Goal: Information Seeking & Learning: Find specific fact

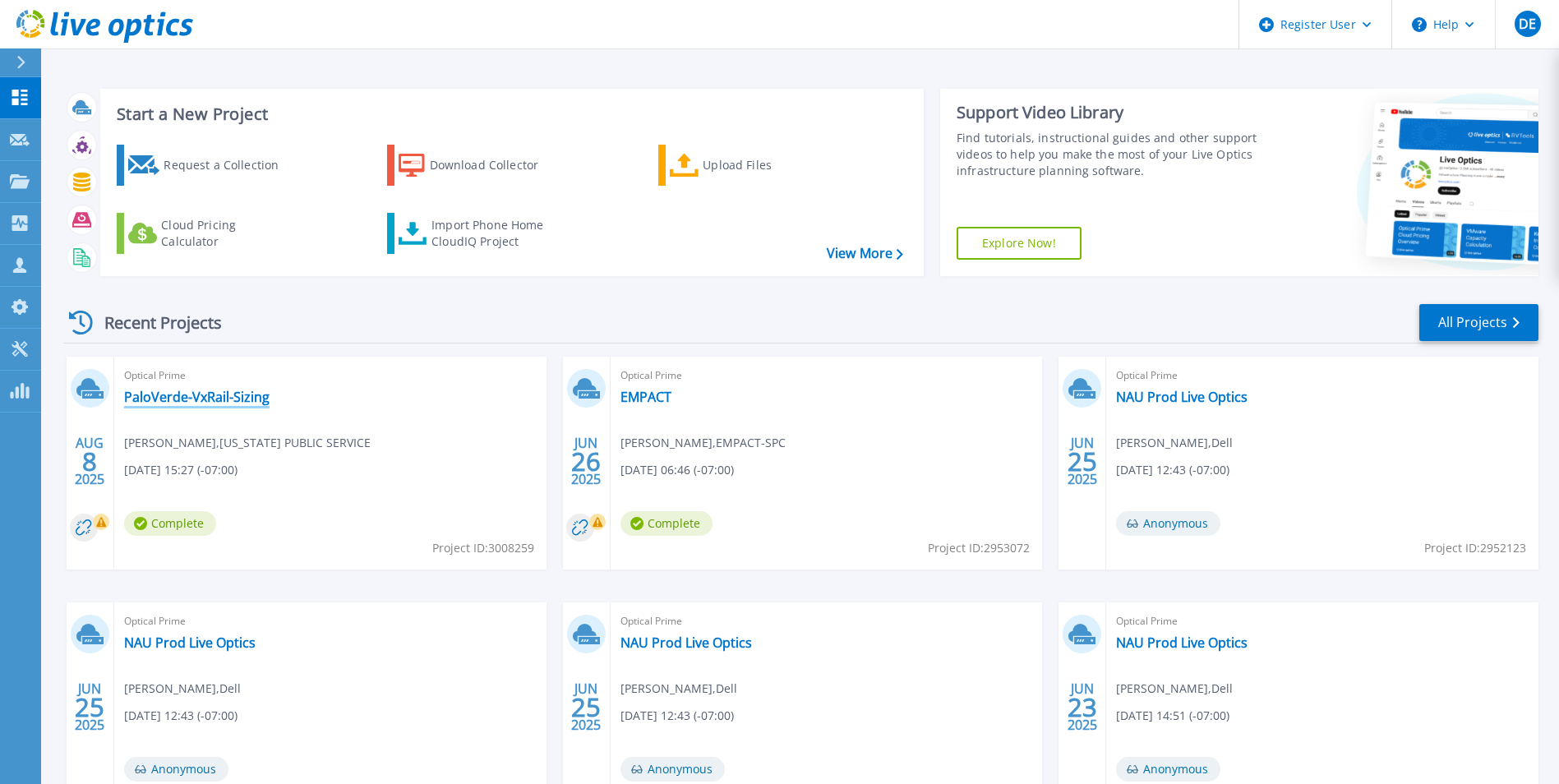
click at [203, 400] on link "PaloVerde-VxRail-Sizing" at bounding box center [197, 397] width 145 height 16
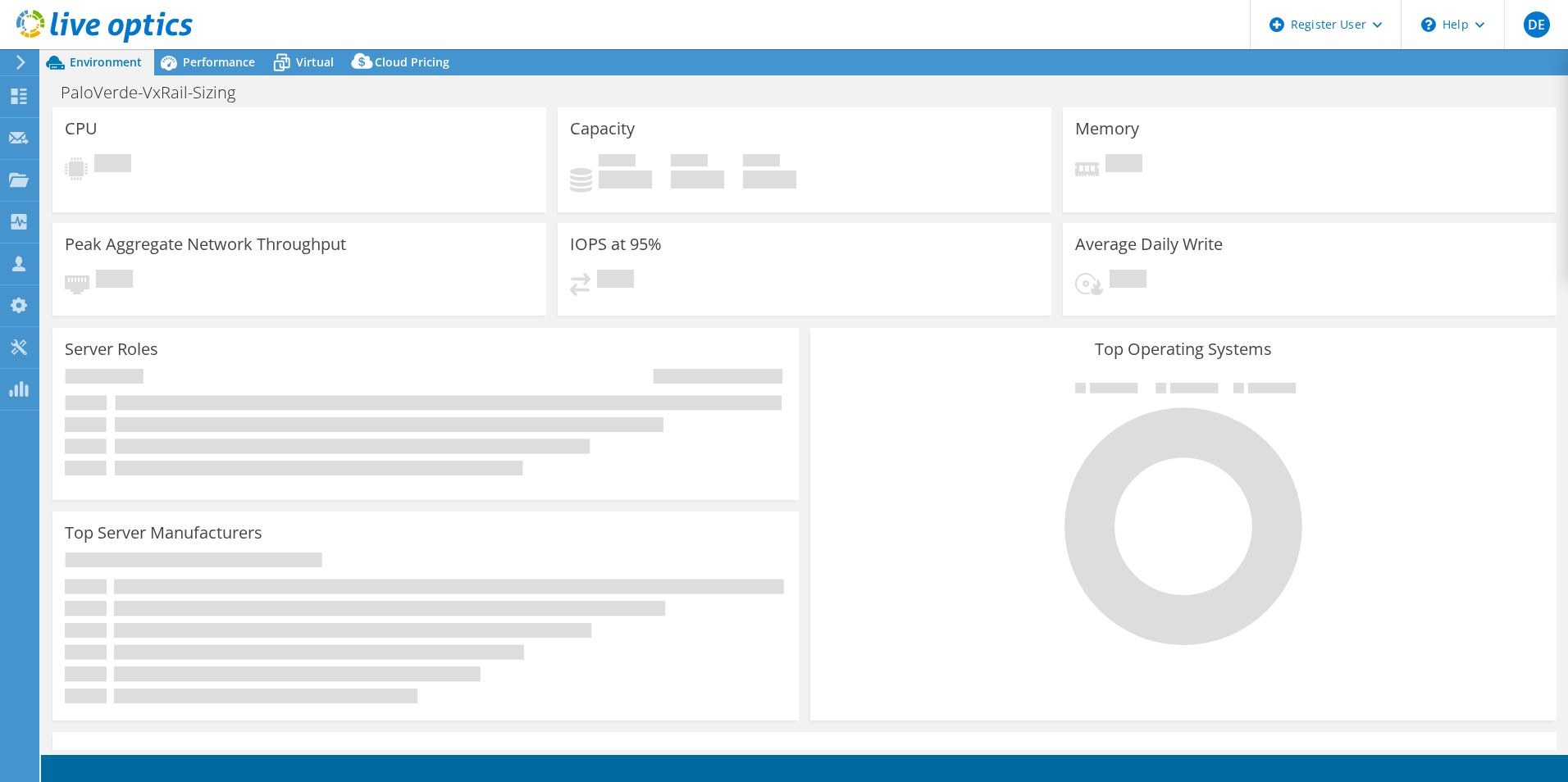
select select "USD"
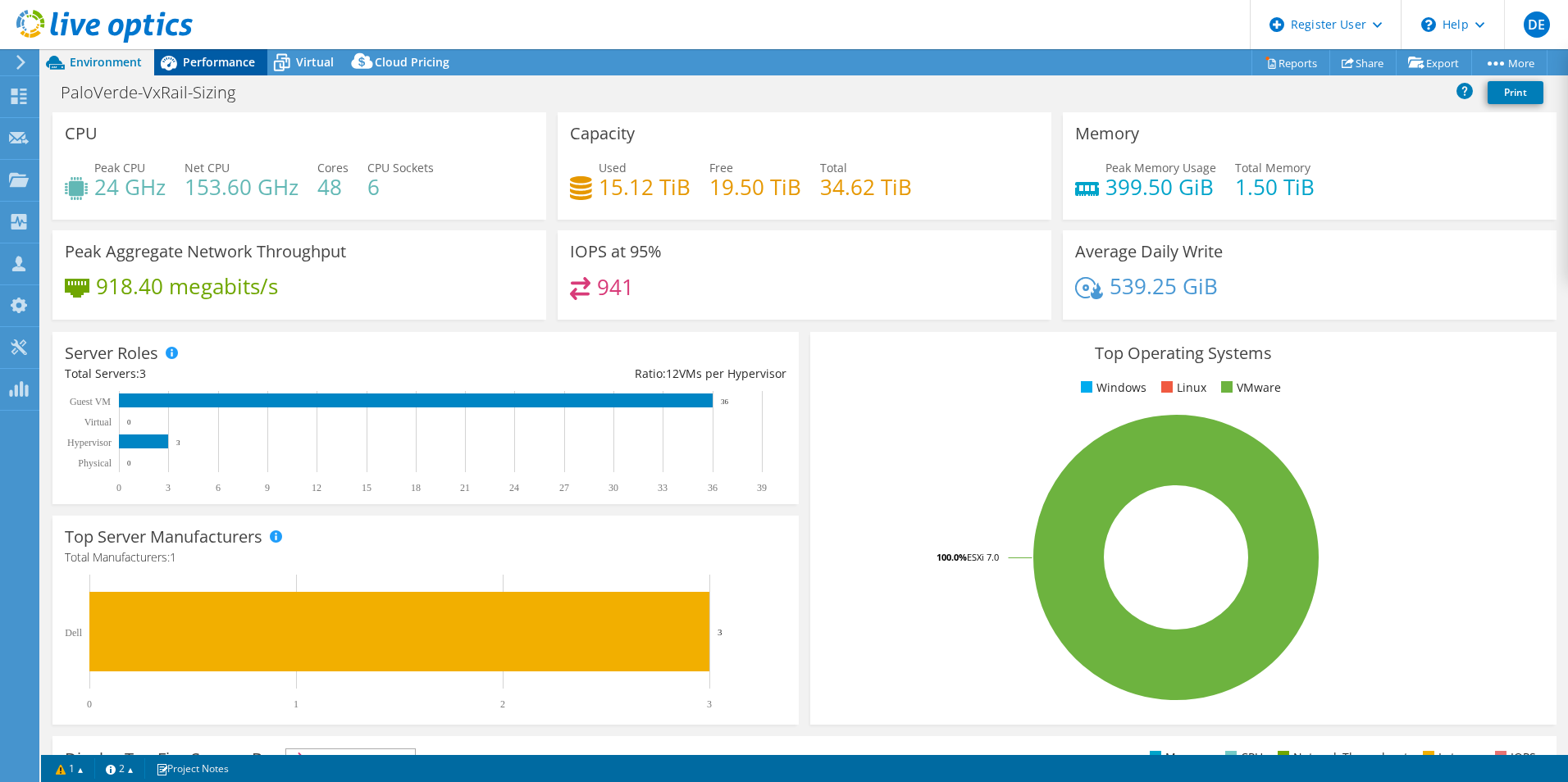
click at [186, 68] on span "Performance" at bounding box center [219, 62] width 72 height 15
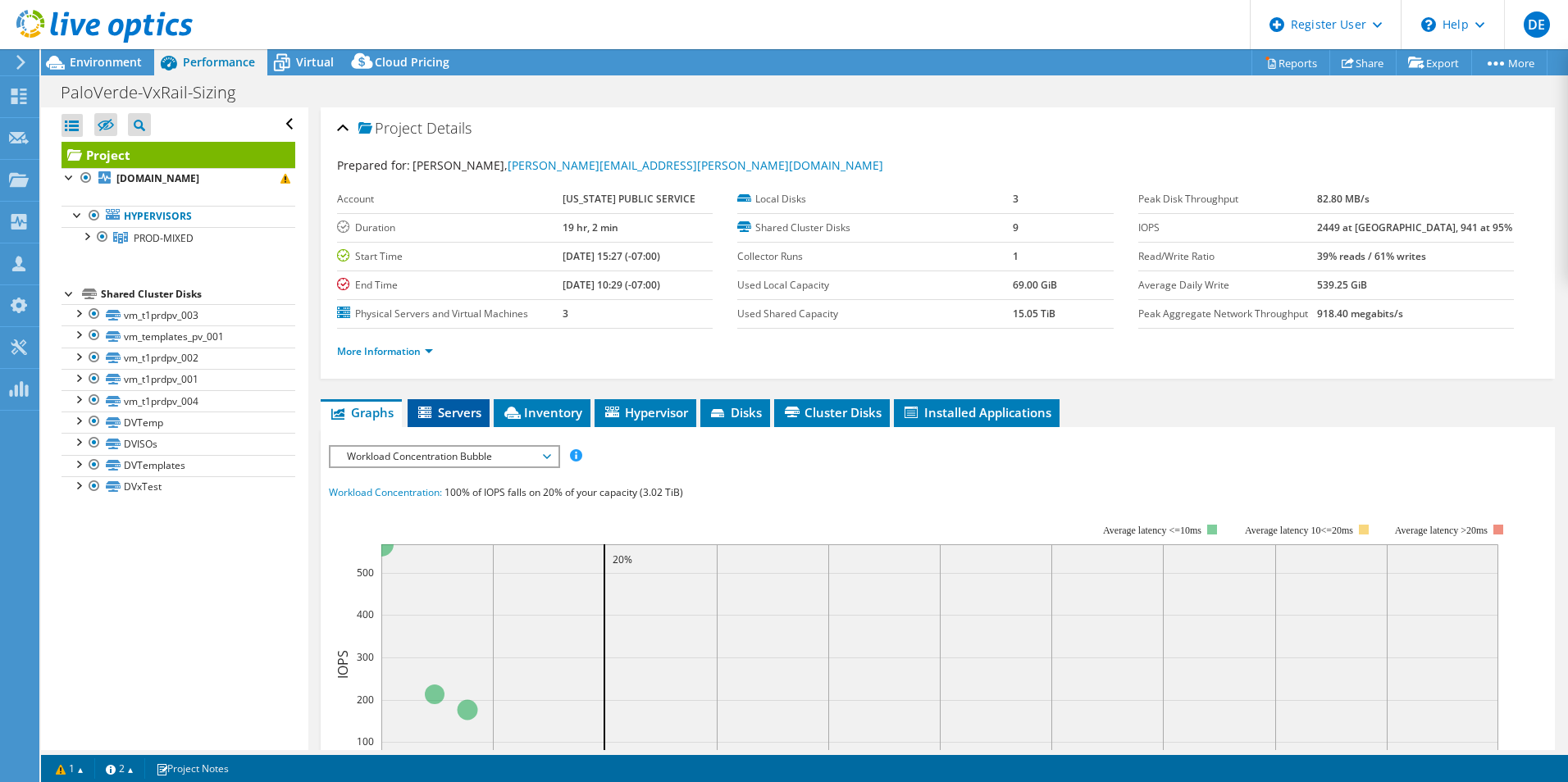
click at [444, 412] on span "Servers" at bounding box center [448, 413] width 65 height 16
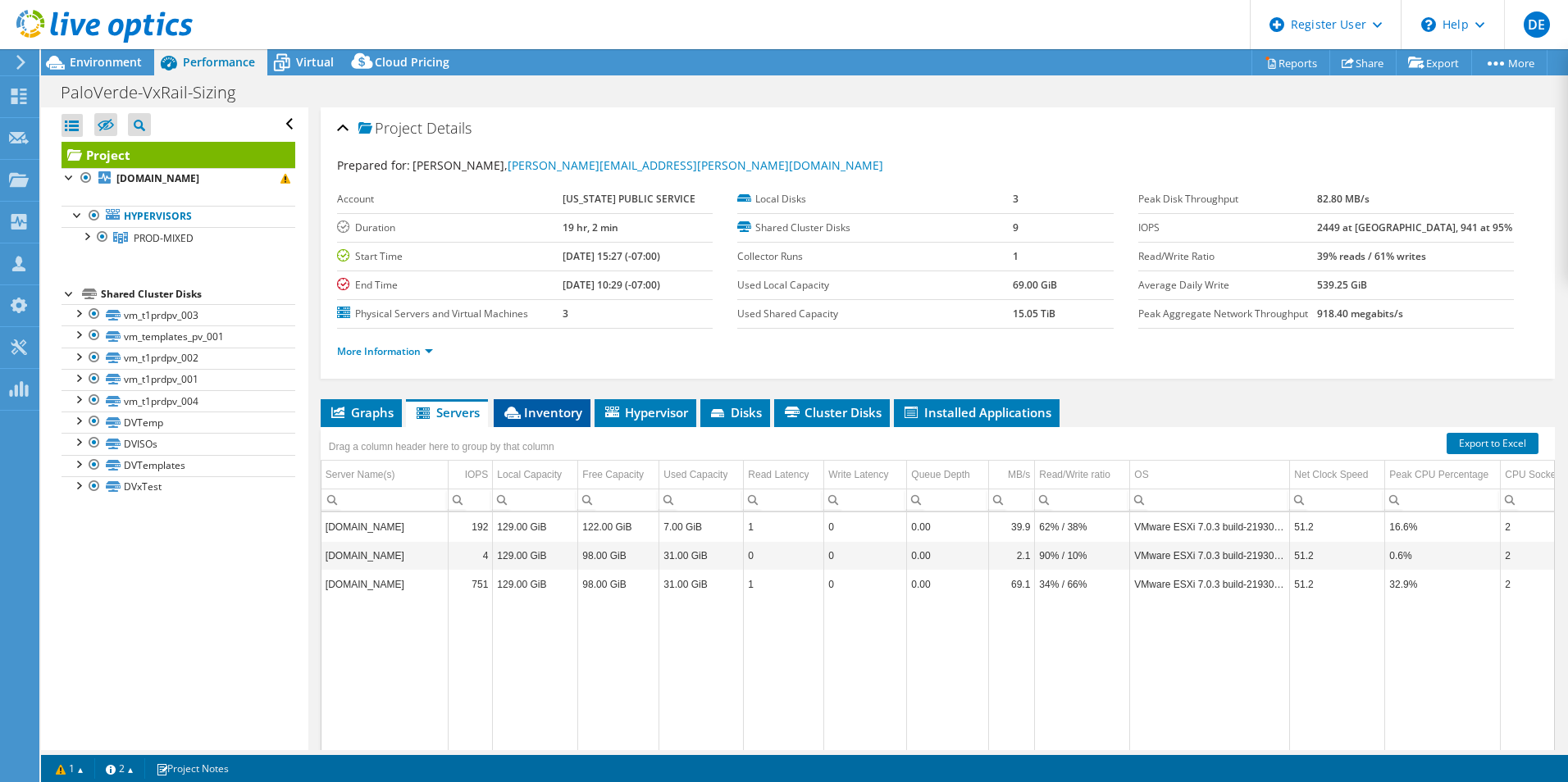
click at [560, 419] on span "Inventory" at bounding box center [541, 413] width 81 height 16
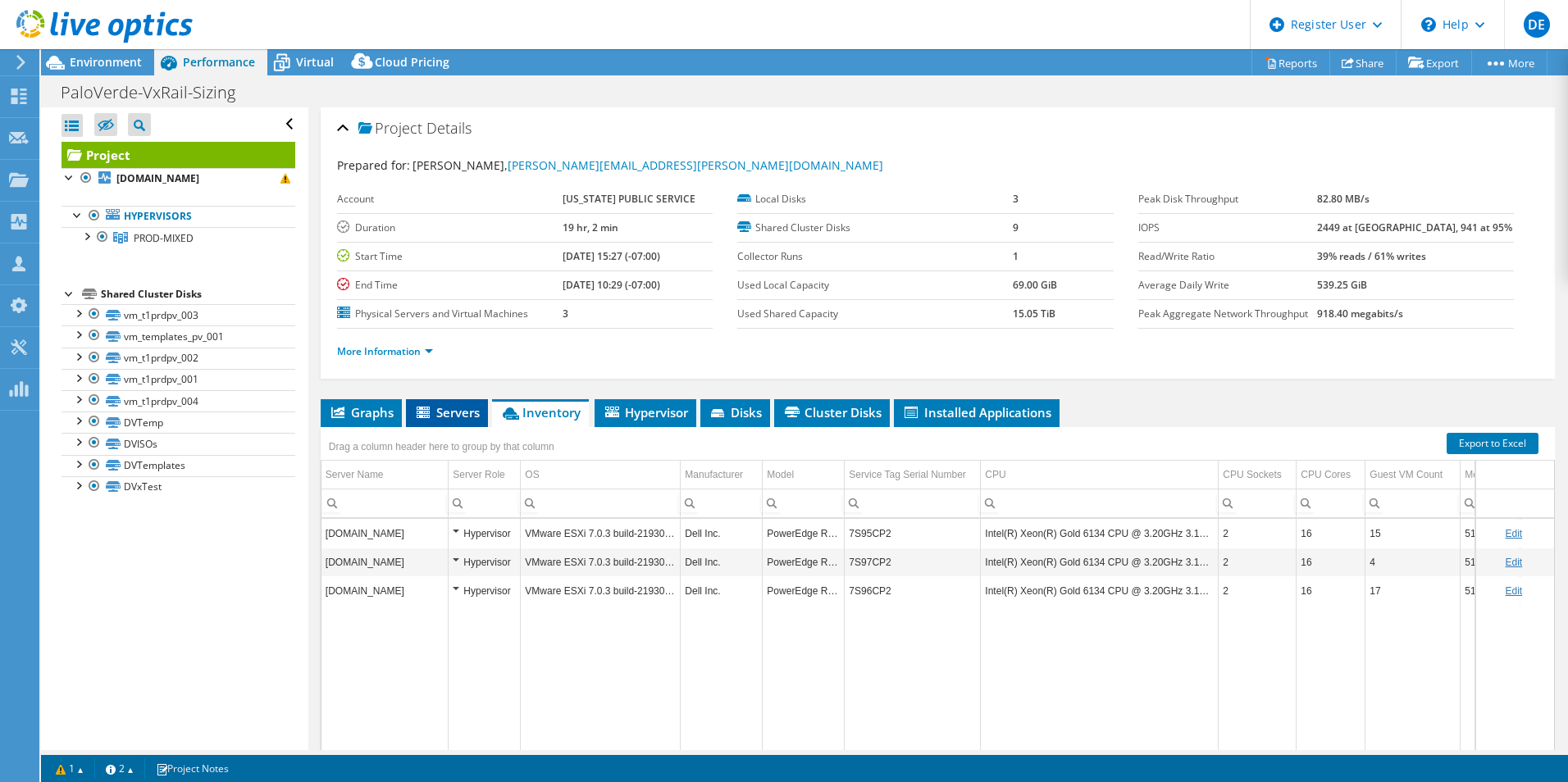
click at [417, 414] on icon at bounding box center [425, 413] width 16 height 14
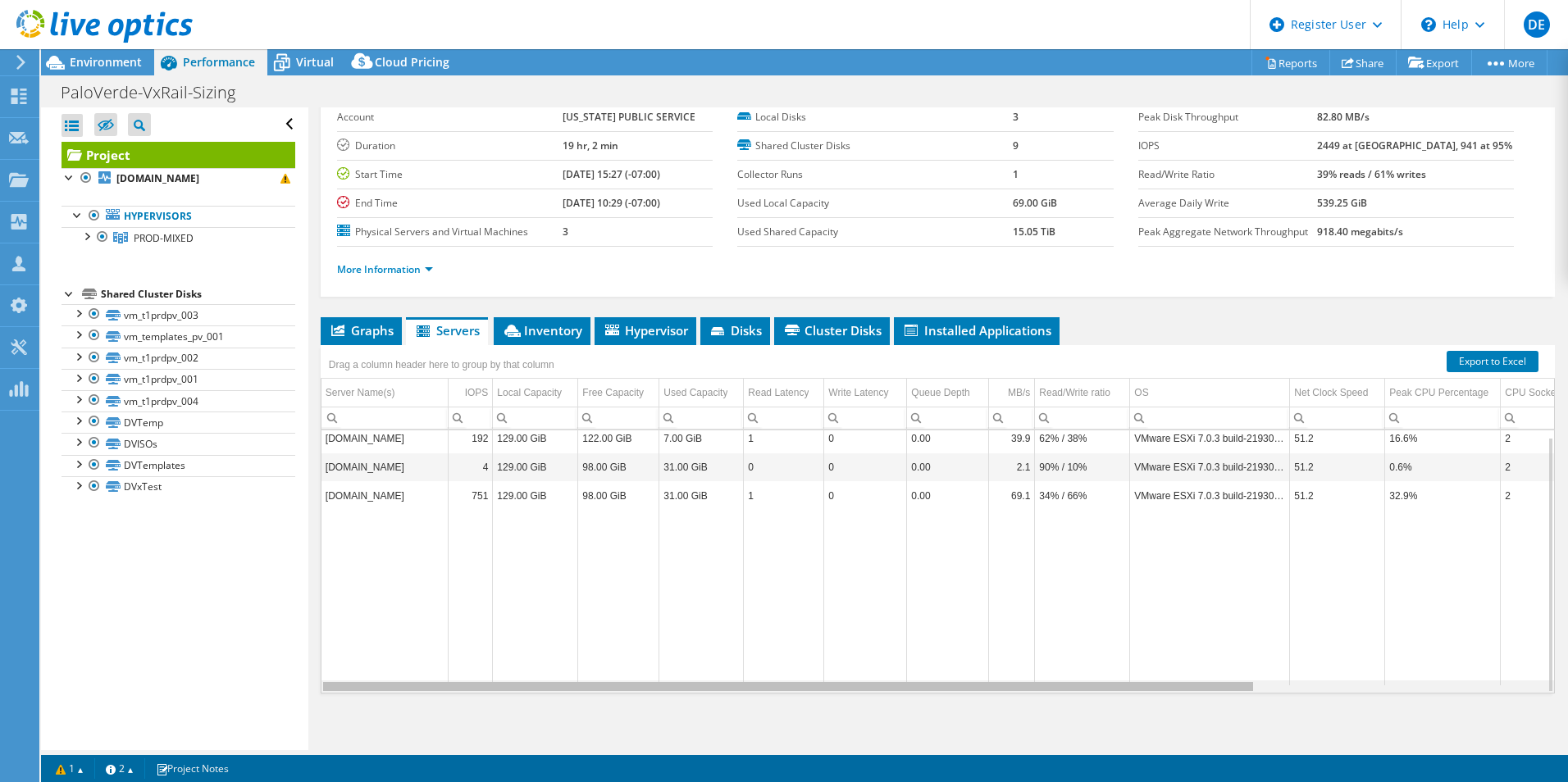
drag, startPoint x: 752, startPoint y: 686, endPoint x: 621, endPoint y: 644, distance: 137.6
click at [625, 651] on body "DE Dell User [PERSON_NAME] [PERSON_NAME][EMAIL_ADDRESS][DOMAIN_NAME] Dell My Pr…" at bounding box center [784, 391] width 1568 height 782
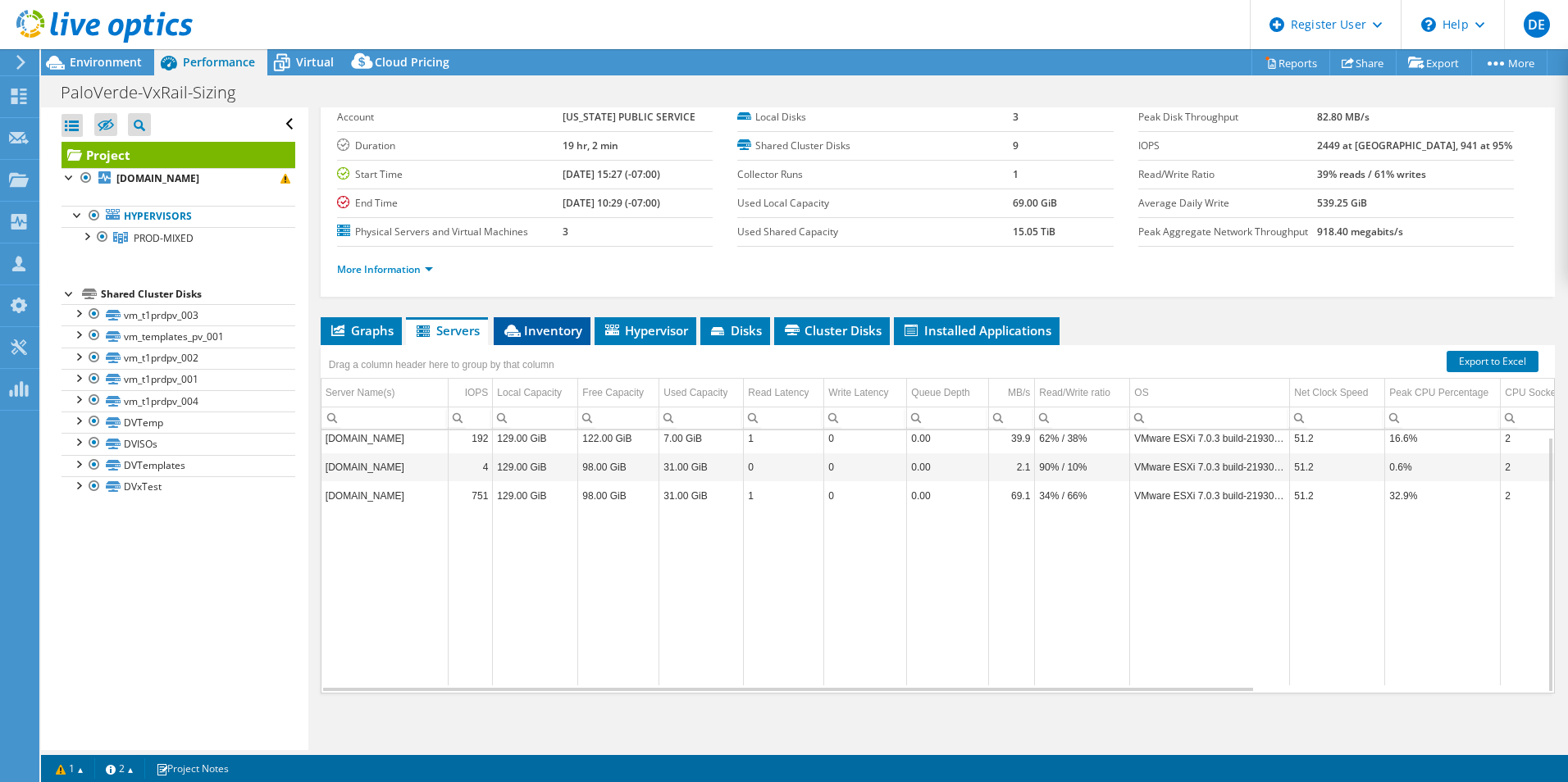
click at [532, 331] on span "Inventory" at bounding box center [541, 330] width 81 height 16
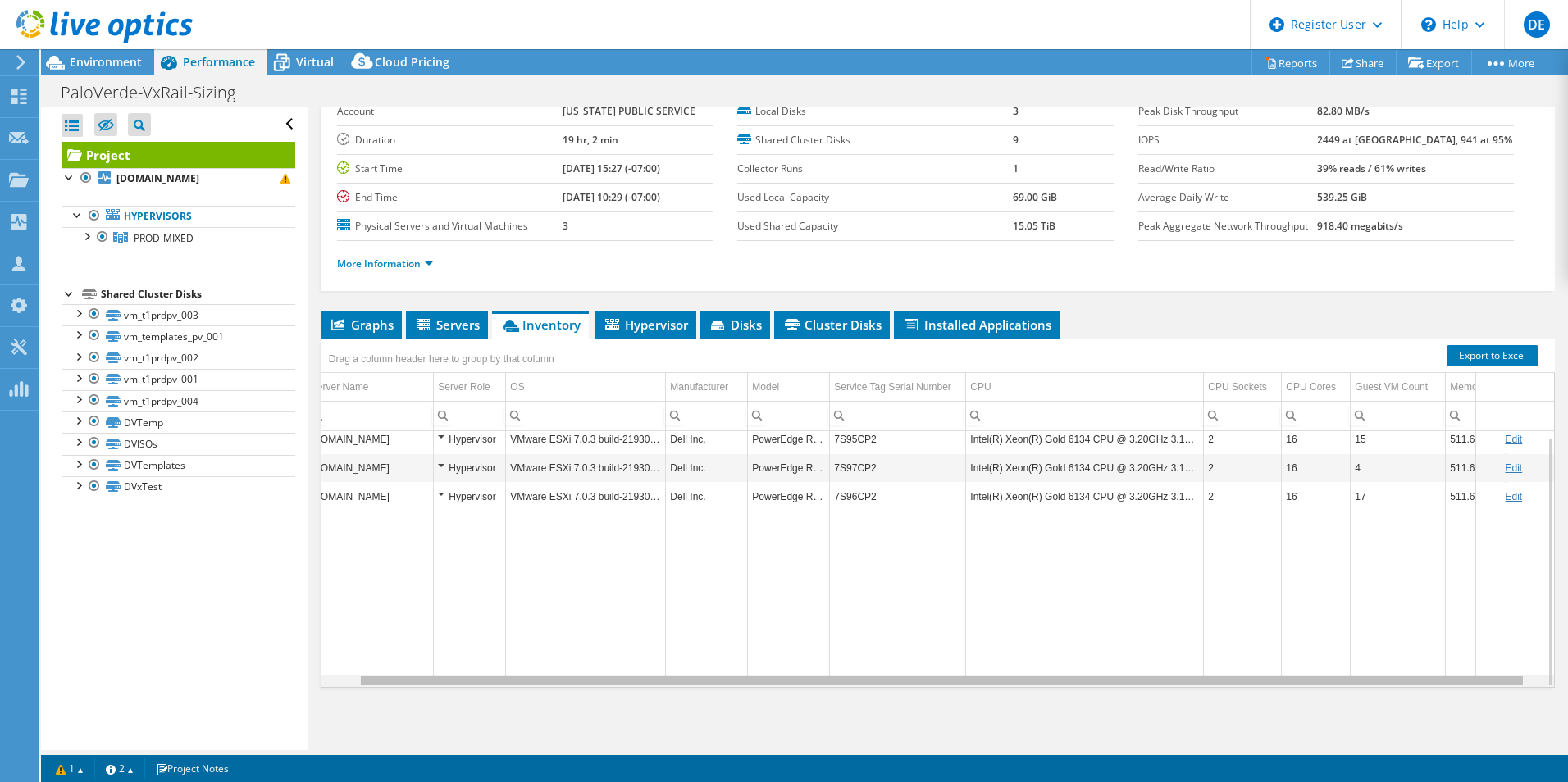
scroll to position [0, 57]
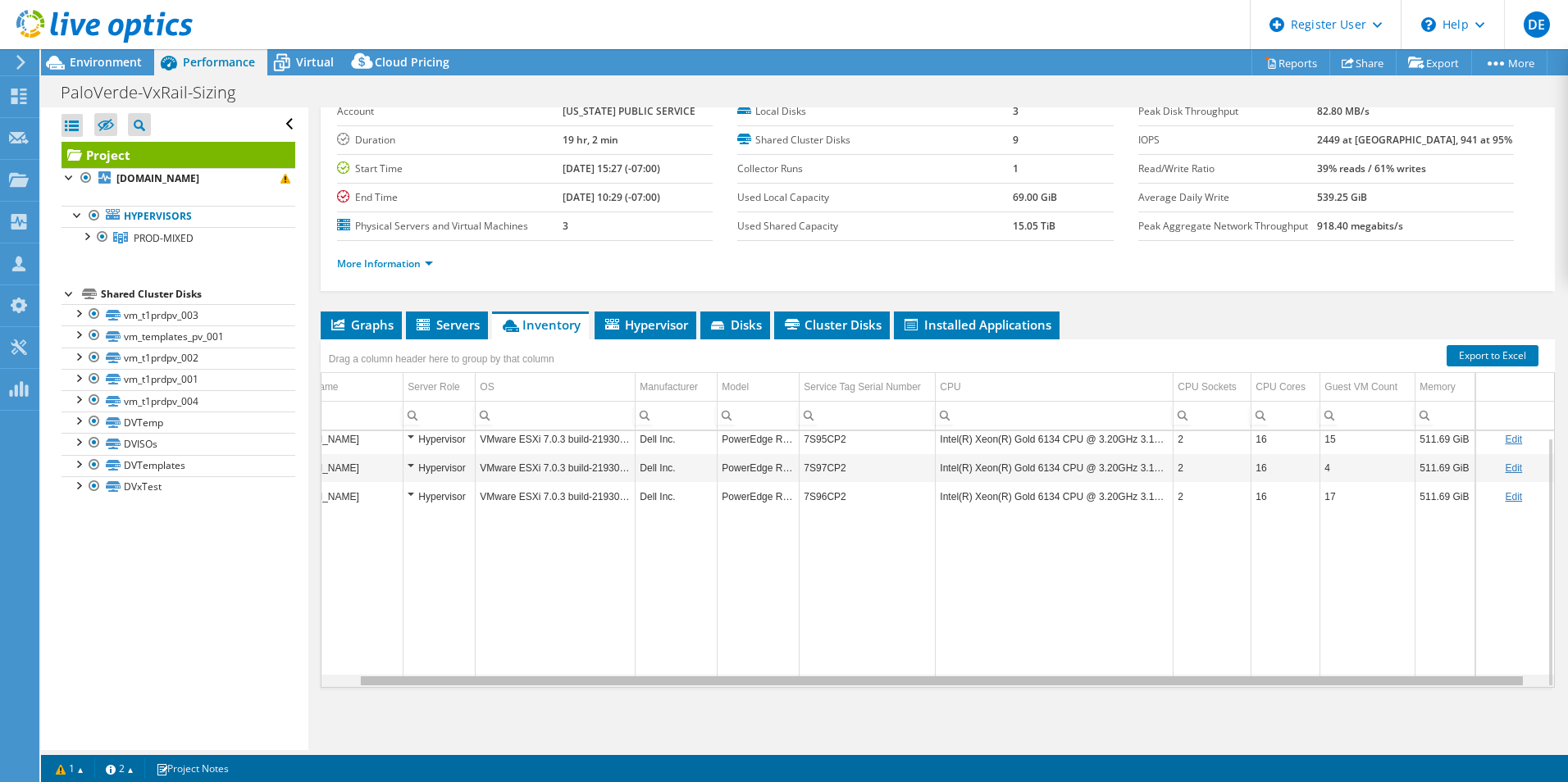
drag, startPoint x: 640, startPoint y: 683, endPoint x: 810, endPoint y: 659, distance: 171.7
click at [800, 663] on body "DE Dell User [PERSON_NAME] [PERSON_NAME][EMAIL_ADDRESS][DOMAIN_NAME] Dell My Pr…" at bounding box center [784, 391] width 1568 height 782
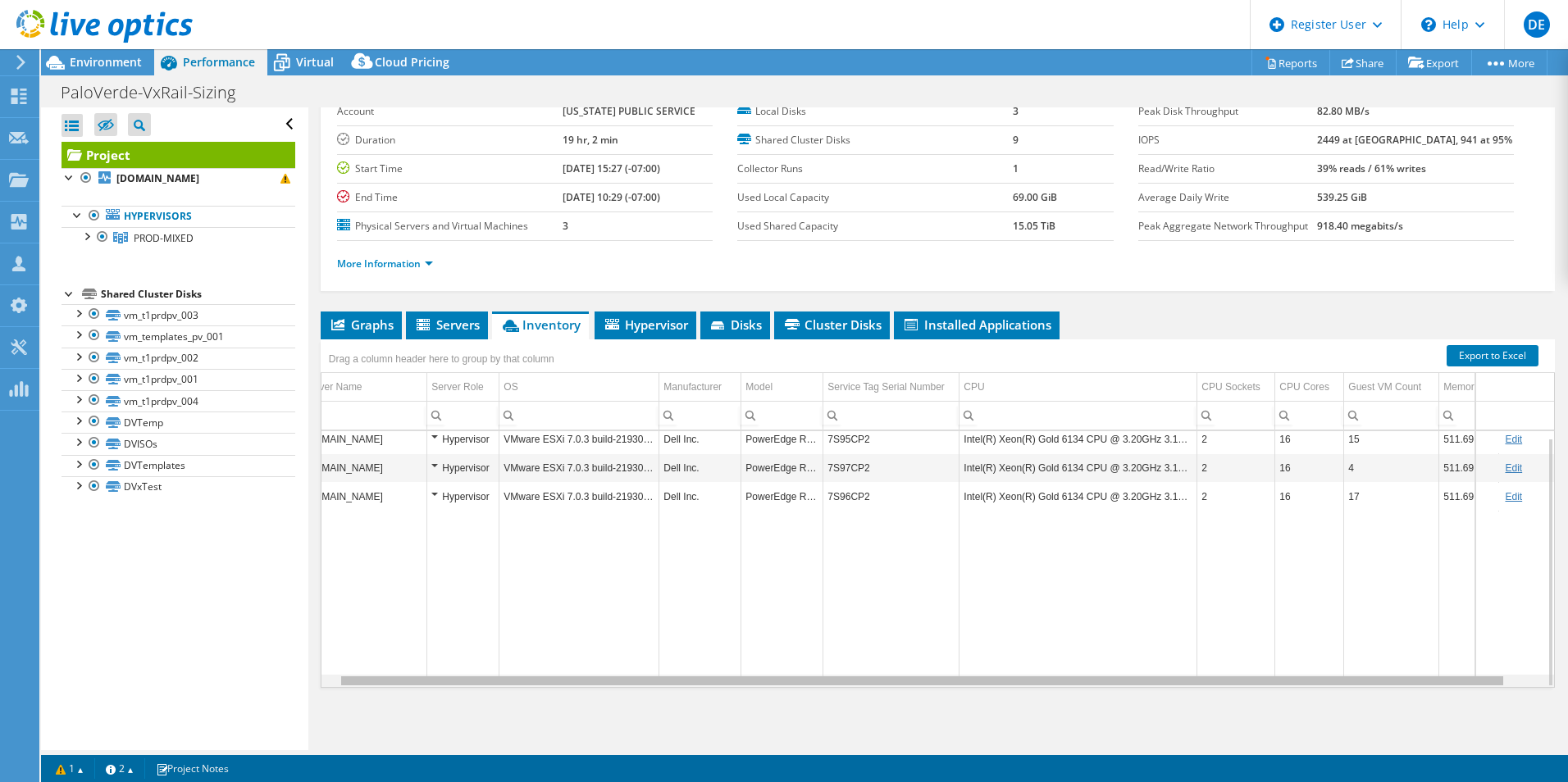
scroll to position [0, 8]
drag, startPoint x: 692, startPoint y: 682, endPoint x: 632, endPoint y: 676, distance: 60.3
click at [632, 676] on body "DE Dell User [PERSON_NAME] [PERSON_NAME][EMAIL_ADDRESS][DOMAIN_NAME] Dell My Pr…" at bounding box center [784, 391] width 1568 height 782
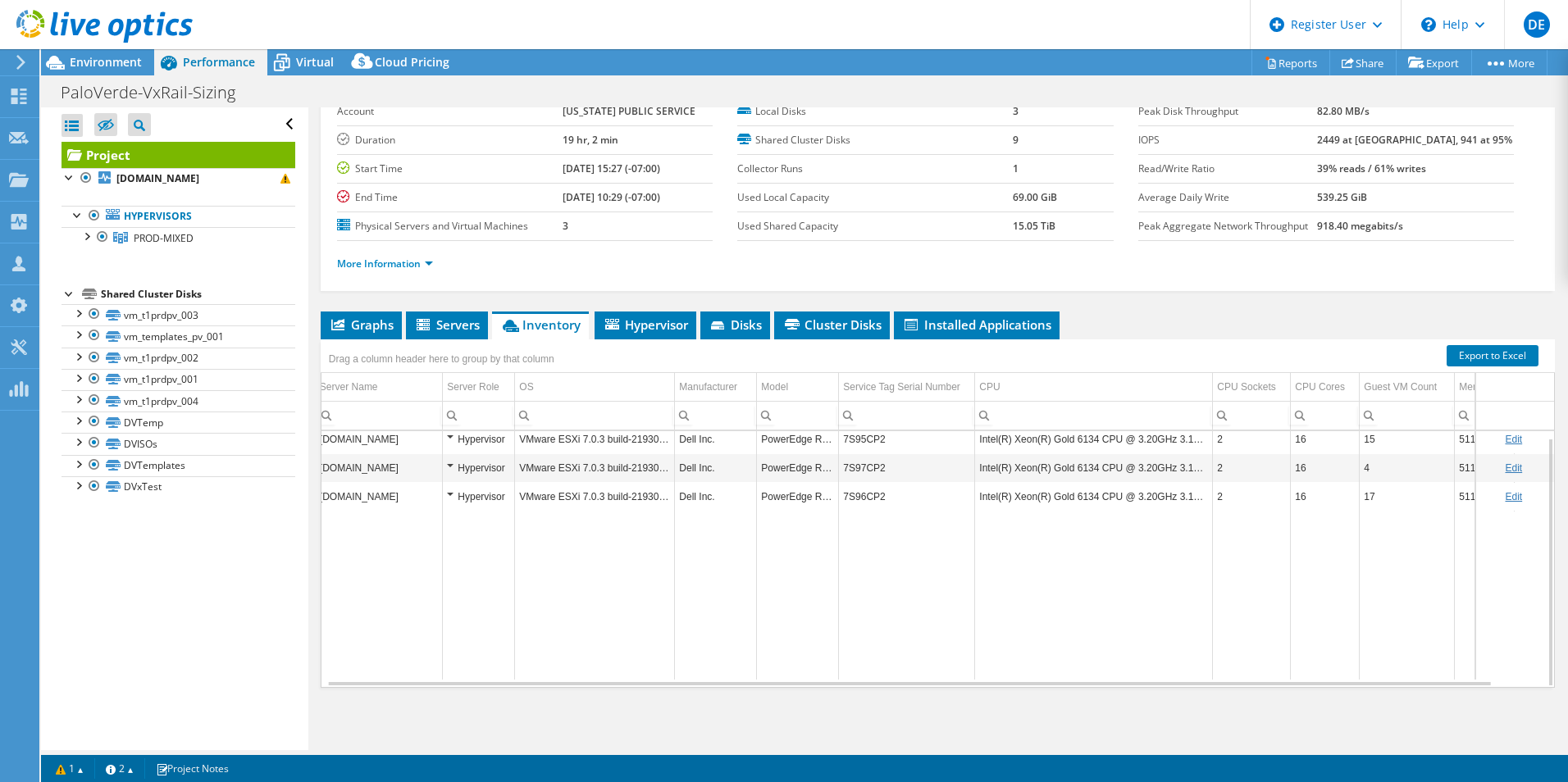
click at [866, 439] on td "7S95CP2" at bounding box center [907, 439] width 136 height 29
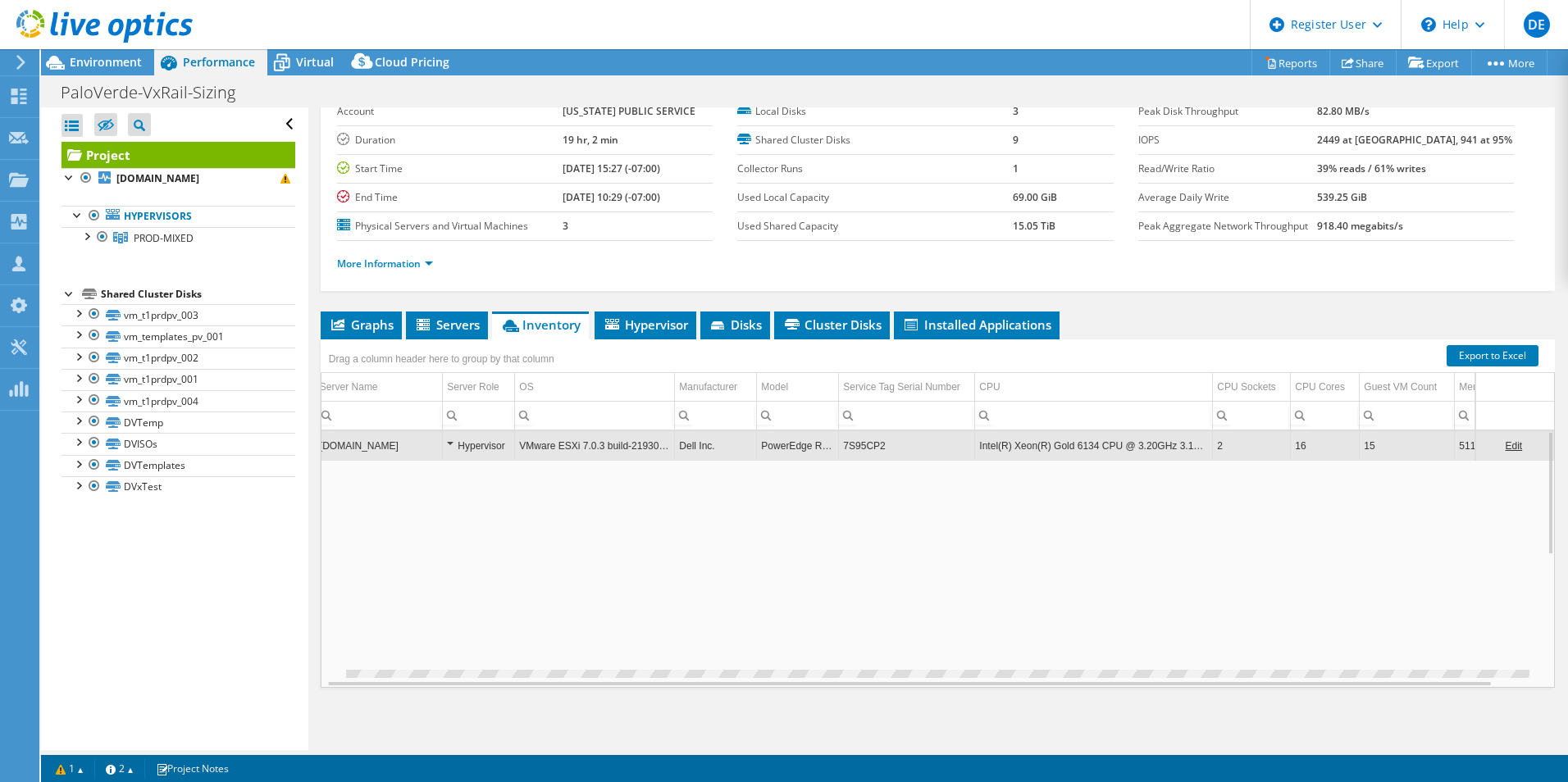
click at [866, 439] on td "7S95CP2" at bounding box center [907, 445] width 136 height 29
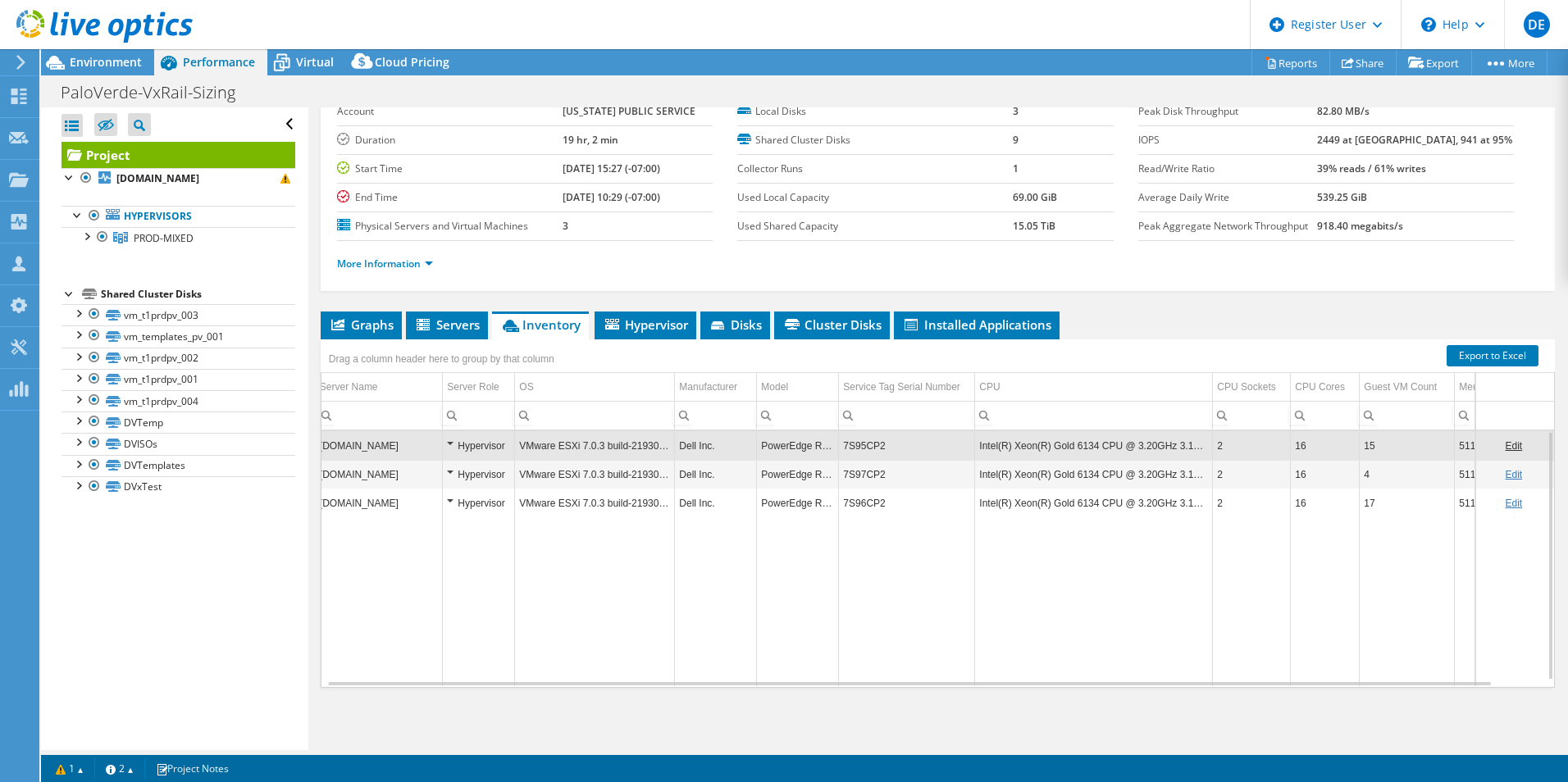
click at [866, 439] on td "7S95CP2" at bounding box center [907, 445] width 136 height 29
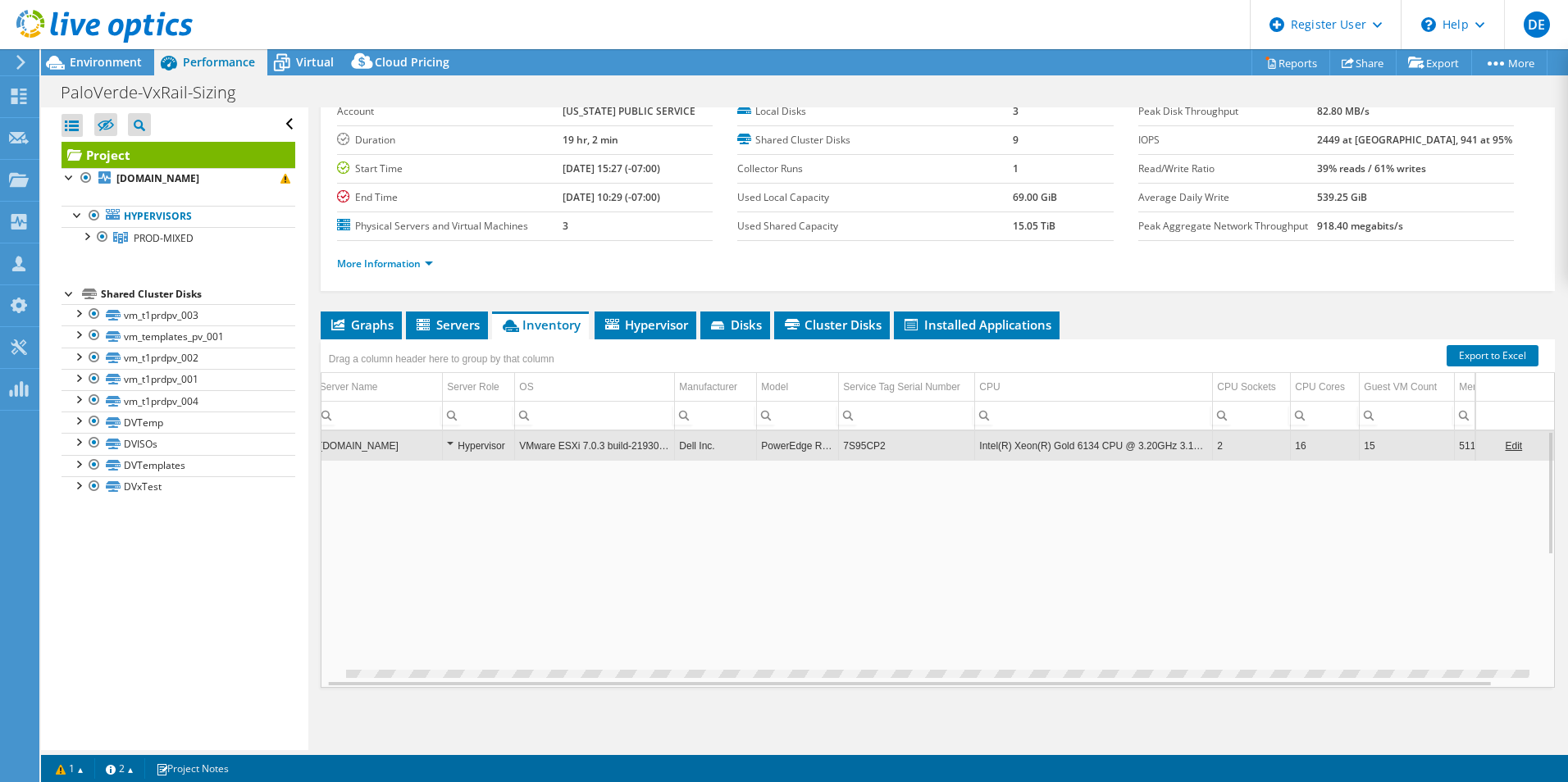
click at [866, 439] on td "7S95CP2" at bounding box center [907, 445] width 136 height 29
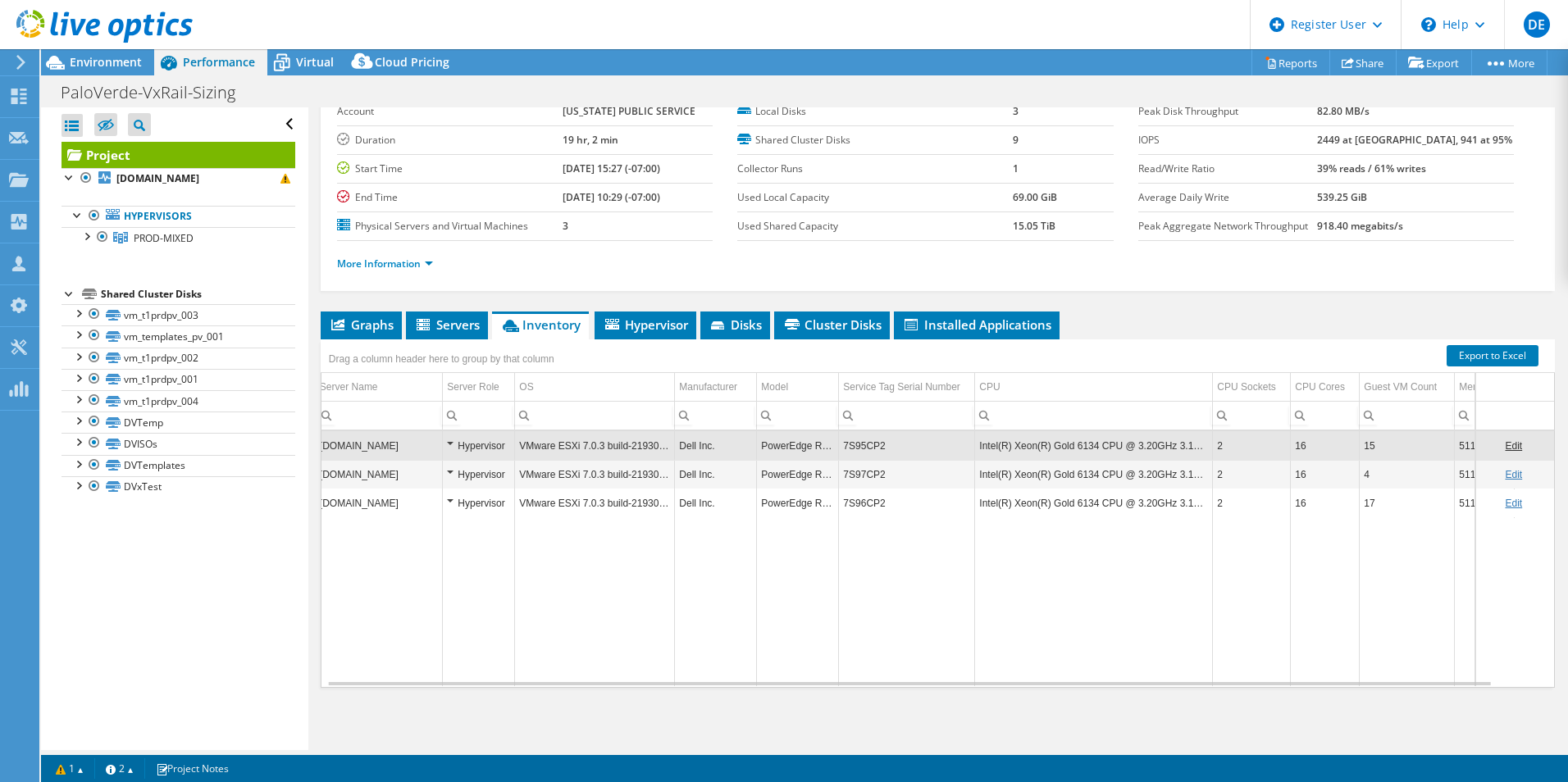
click at [864, 439] on td "7S95CP2" at bounding box center [907, 445] width 136 height 29
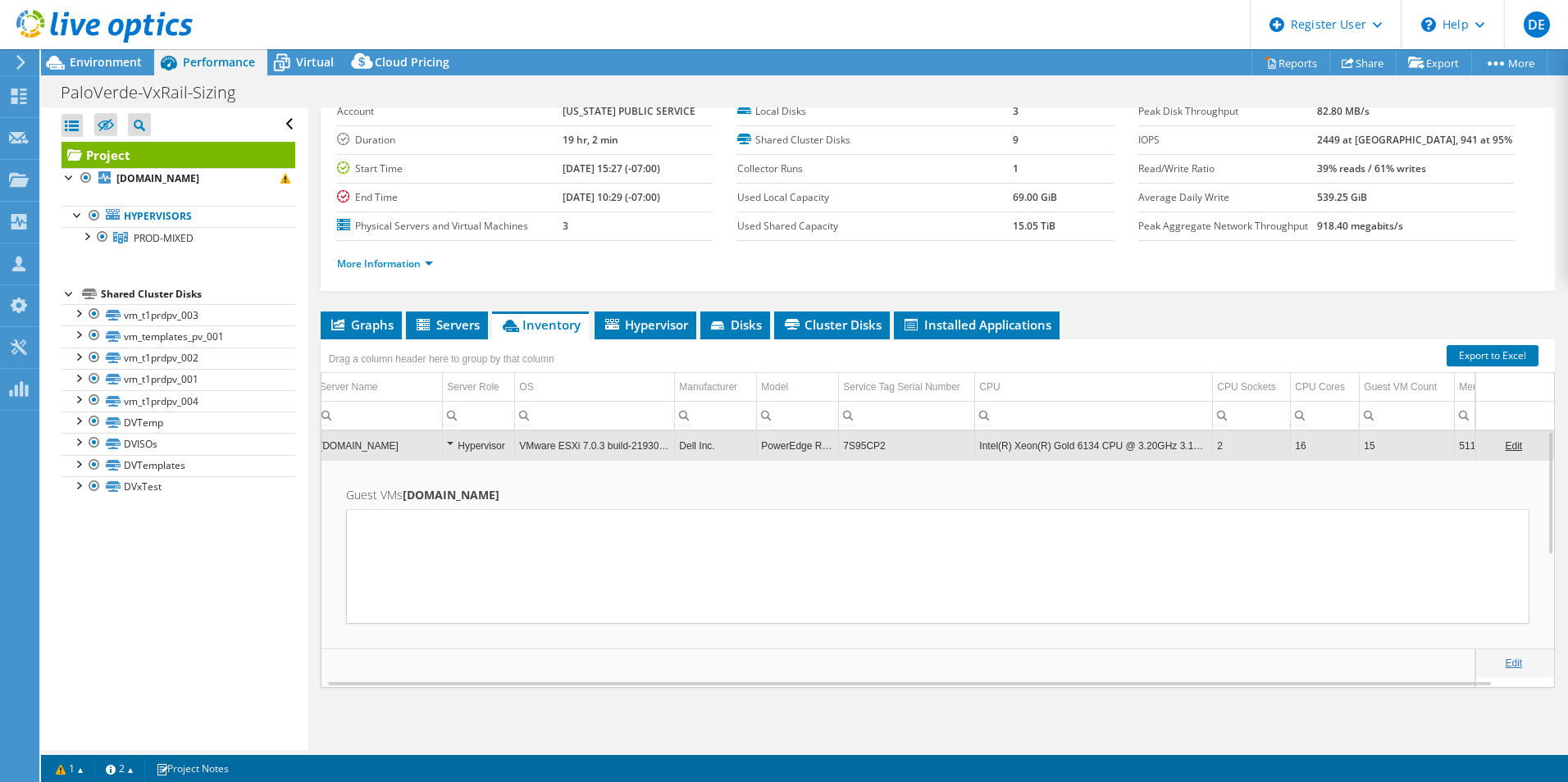
click at [863, 439] on td "7S95CP2" at bounding box center [907, 445] width 136 height 29
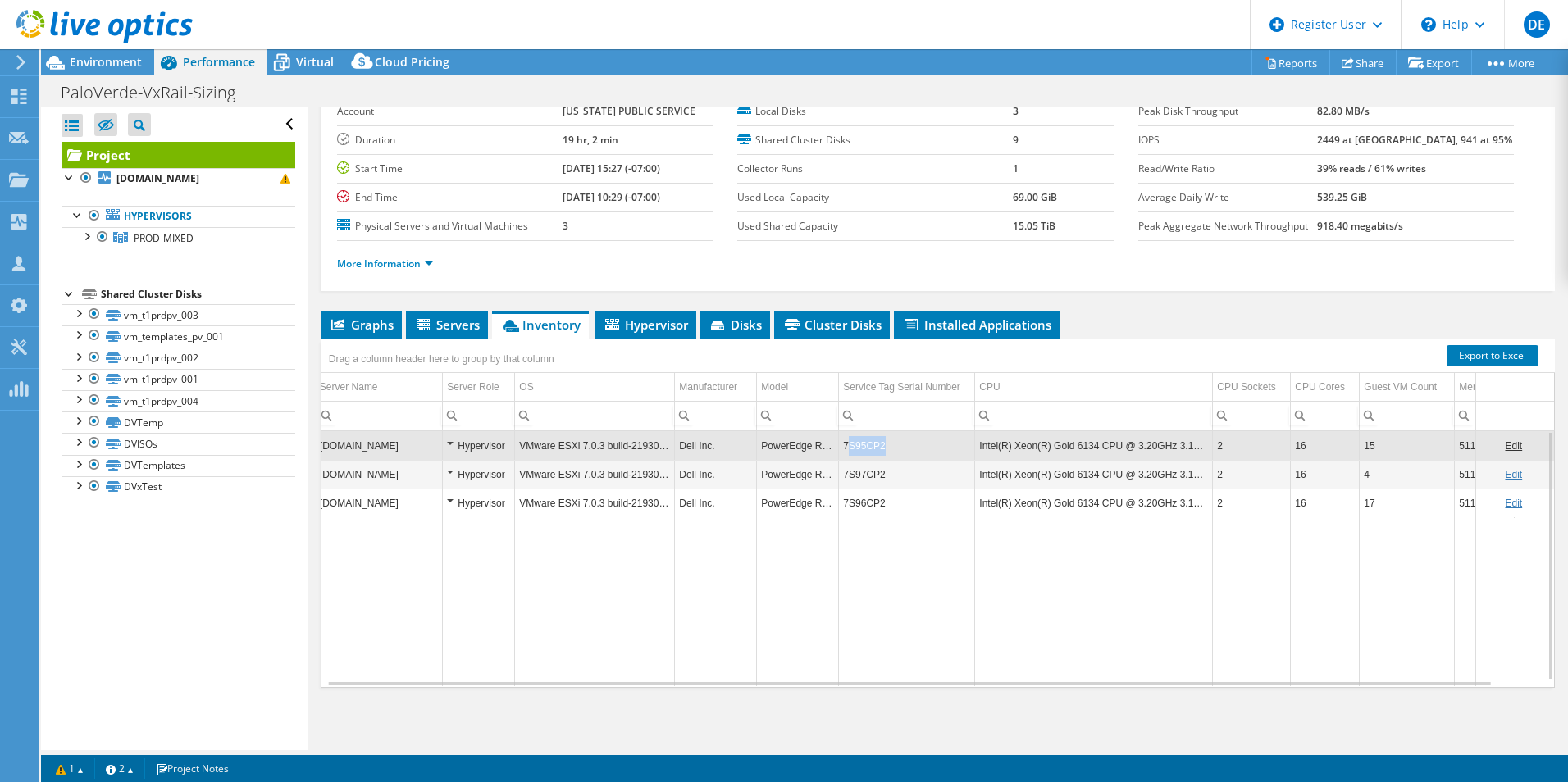
drag, startPoint x: 891, startPoint y: 453, endPoint x: 847, endPoint y: 455, distance: 44.0
click at [847, 455] on td "7S95CP2" at bounding box center [907, 445] width 136 height 29
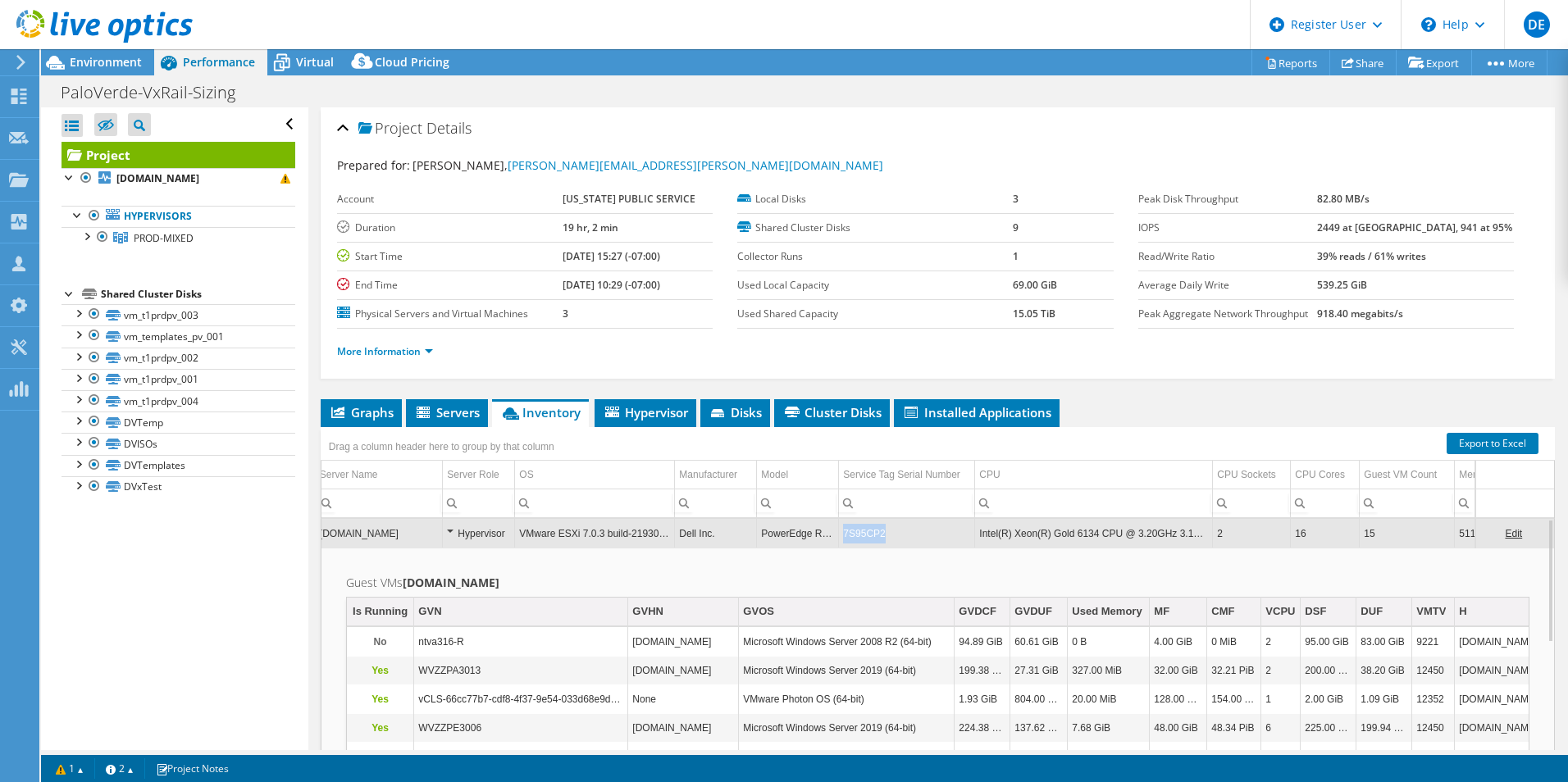
drag, startPoint x: 883, startPoint y: 535, endPoint x: 844, endPoint y: 534, distance: 39.0
click at [844, 534] on td "7S95CP2" at bounding box center [907, 533] width 136 height 29
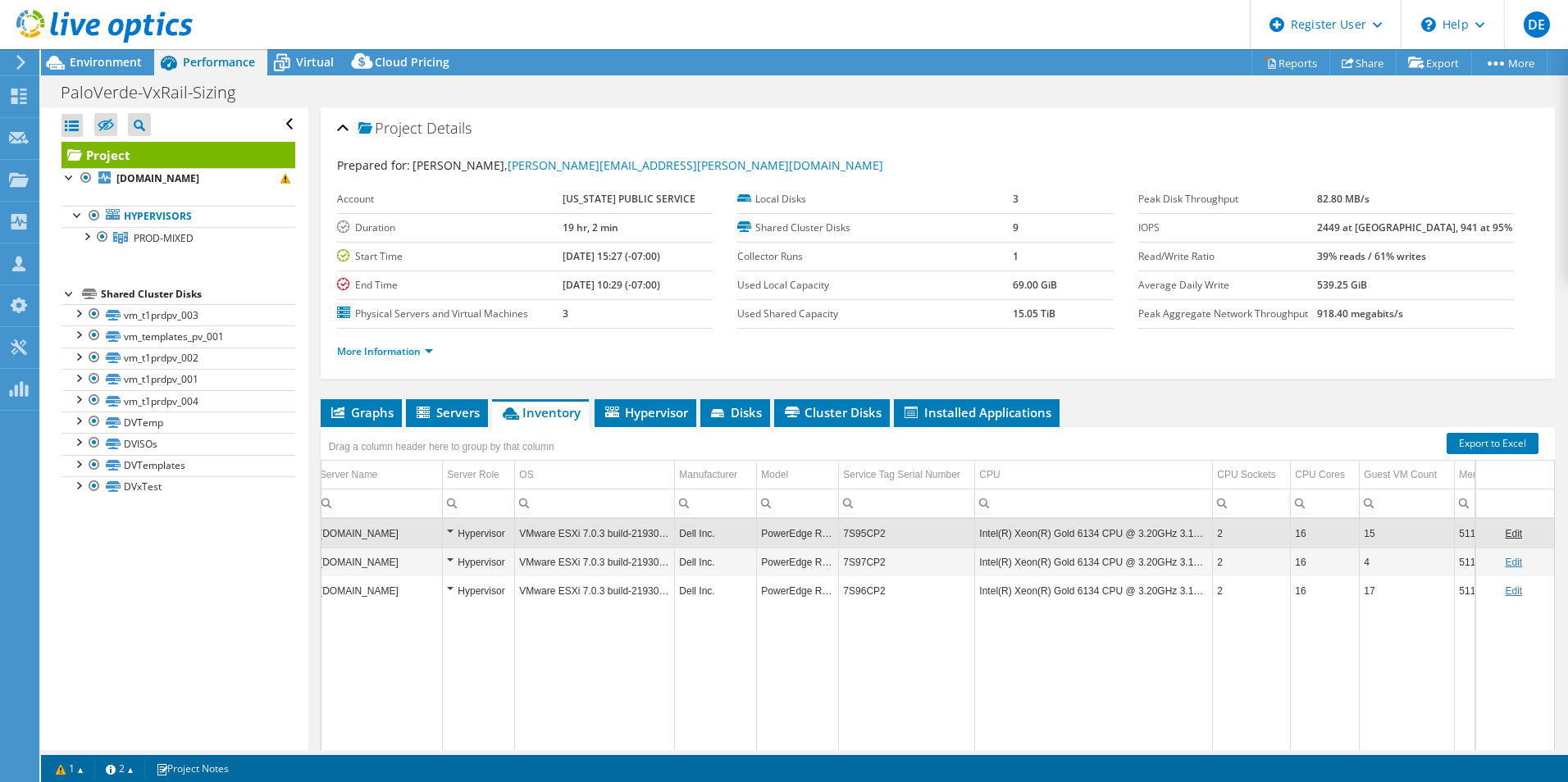
copy td "7S95CP2"
